Goal: Find specific page/section: Find specific page/section

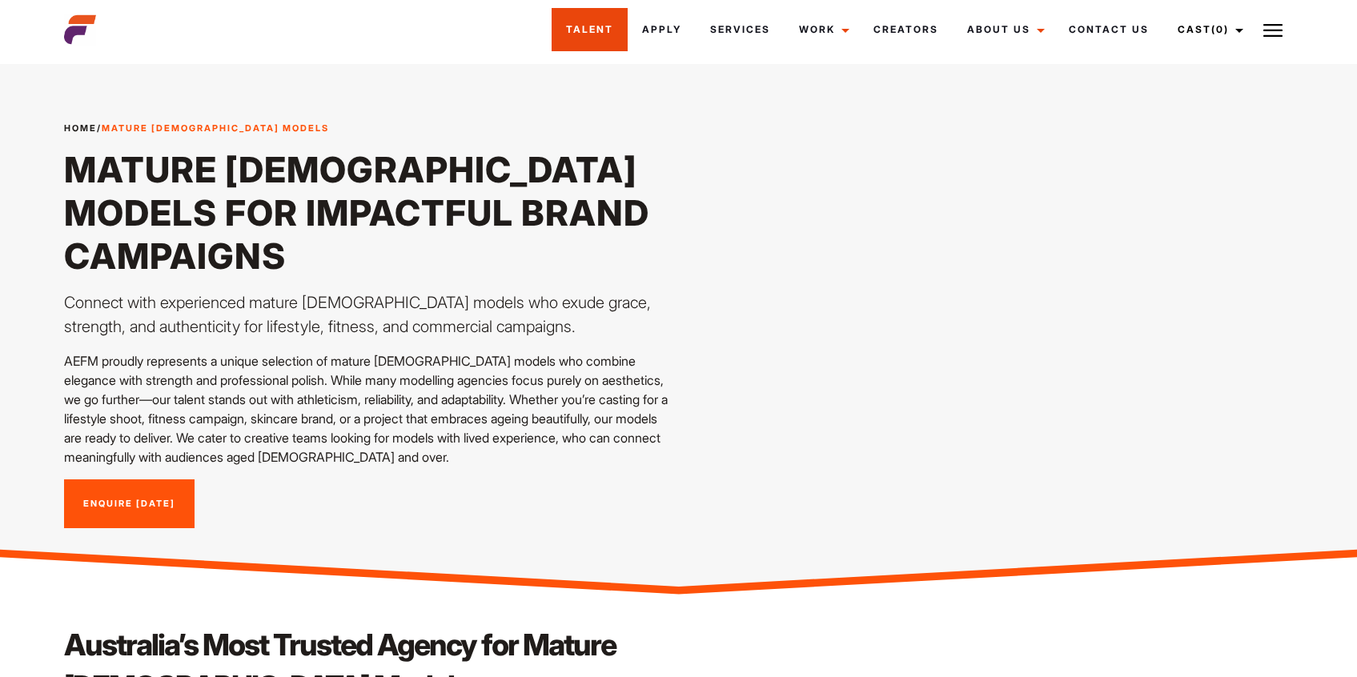
click at [598, 24] on link "Talent" at bounding box center [590, 29] width 76 height 43
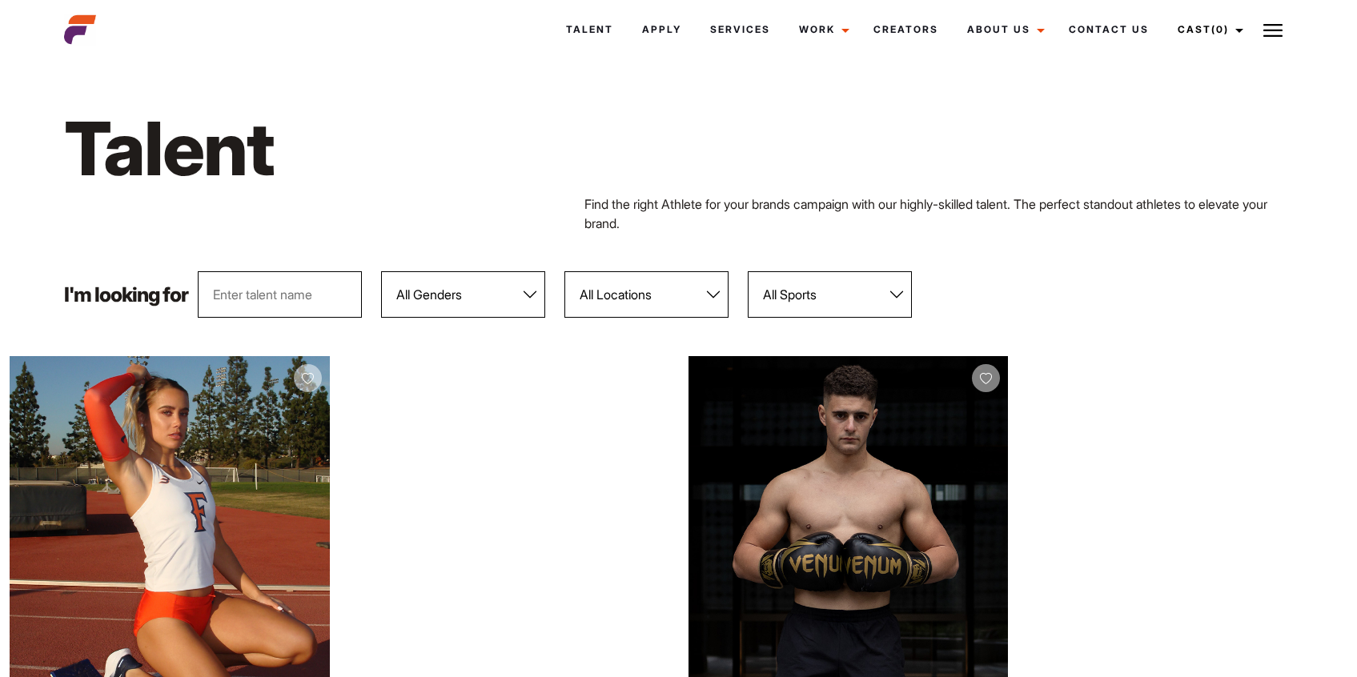
click at [714, 296] on select "All Locations [GEOGRAPHIC_DATA] [GEOGRAPHIC_DATA] [GEOGRAPHIC_DATA] [GEOGRAPHIC…" at bounding box center [646, 294] width 164 height 46
select select "113"
click at [564, 271] on select "All Locations [GEOGRAPHIC_DATA] [GEOGRAPHIC_DATA] [GEOGRAPHIC_DATA] [GEOGRAPHIC…" at bounding box center [646, 294] width 164 height 46
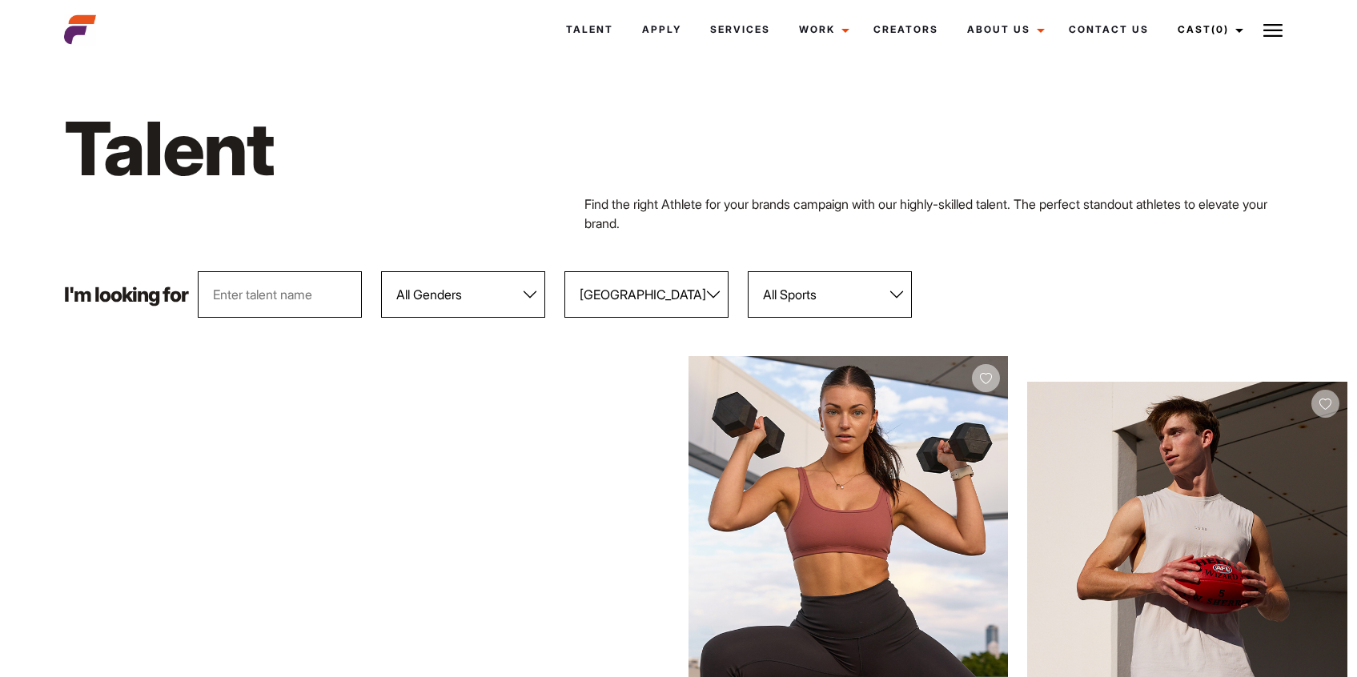
click at [897, 295] on select "All Sports 100 Meter Butterfly Acrobatics Aerial awareness Aerobics AFL Aflw Am…" at bounding box center [830, 294] width 164 height 46
click at [1273, 33] on img at bounding box center [1272, 30] width 19 height 19
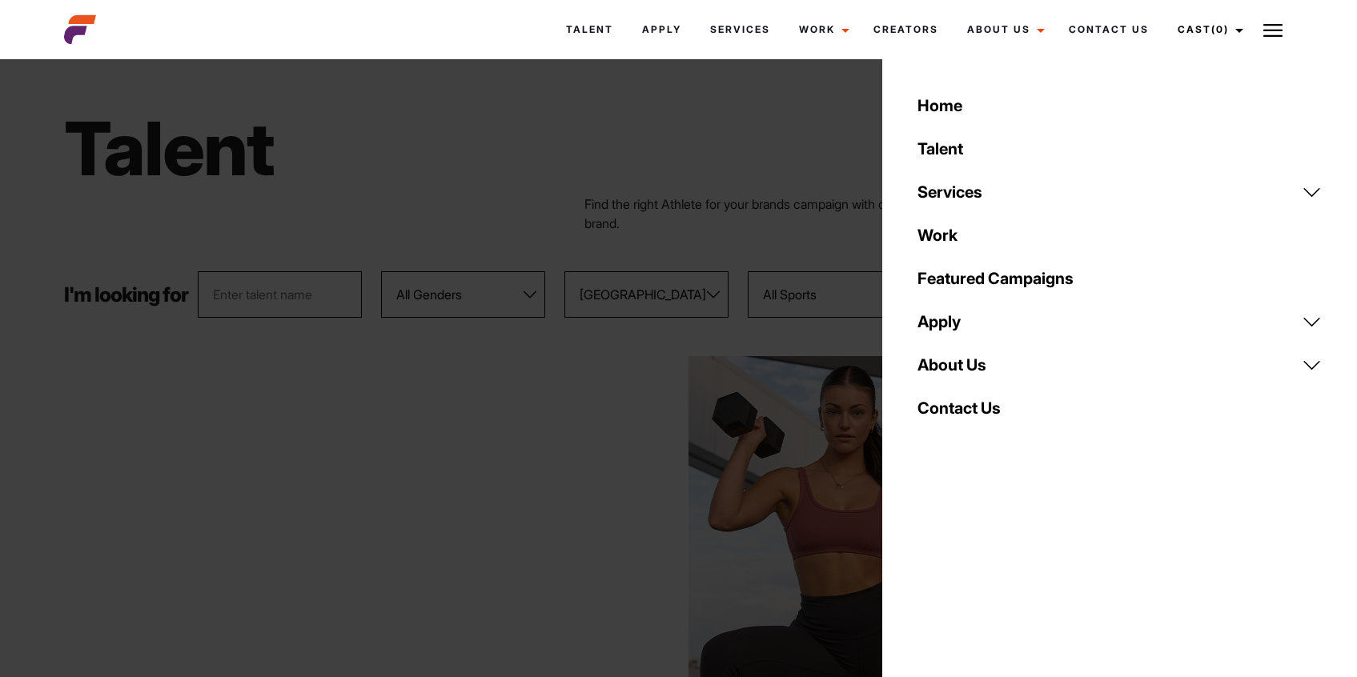
click at [946, 102] on link "Home" at bounding box center [1120, 105] width 424 height 43
